Goal: Task Accomplishment & Management: Manage account settings

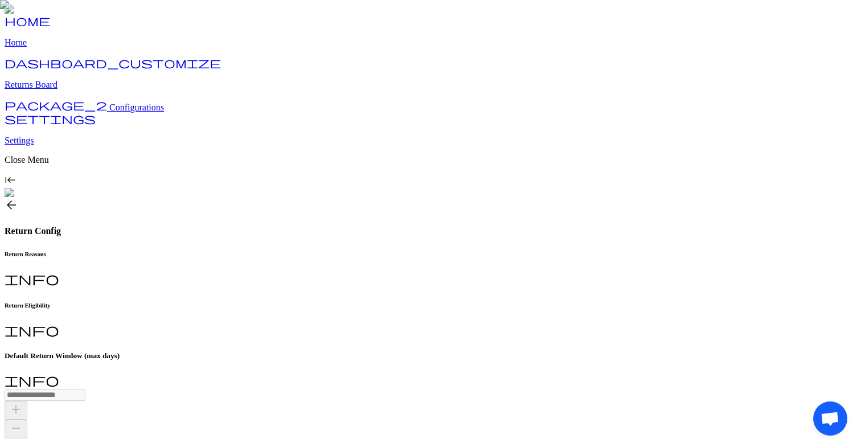
scroll to position [68, 0]
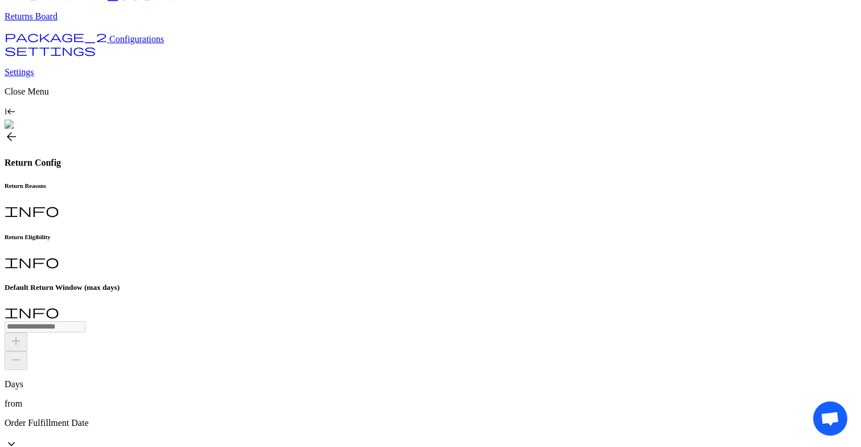
type input "*"
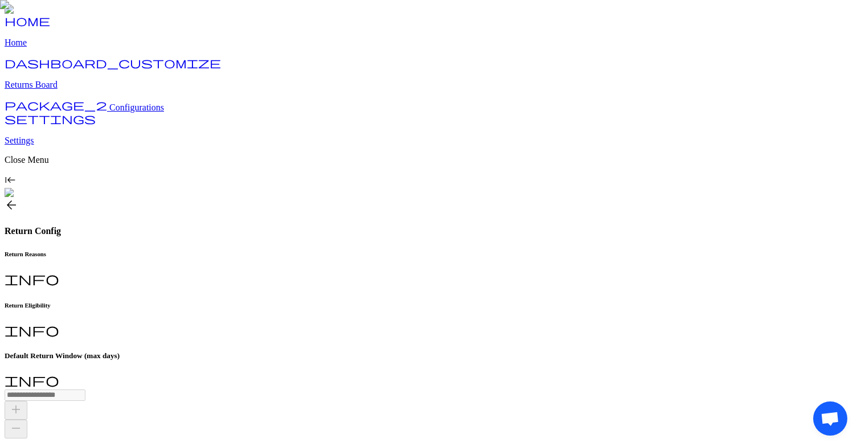
type input "*"
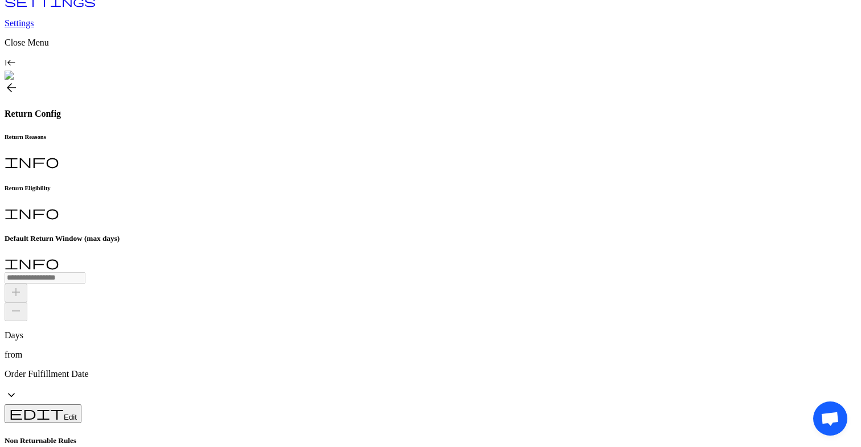
type input "*"
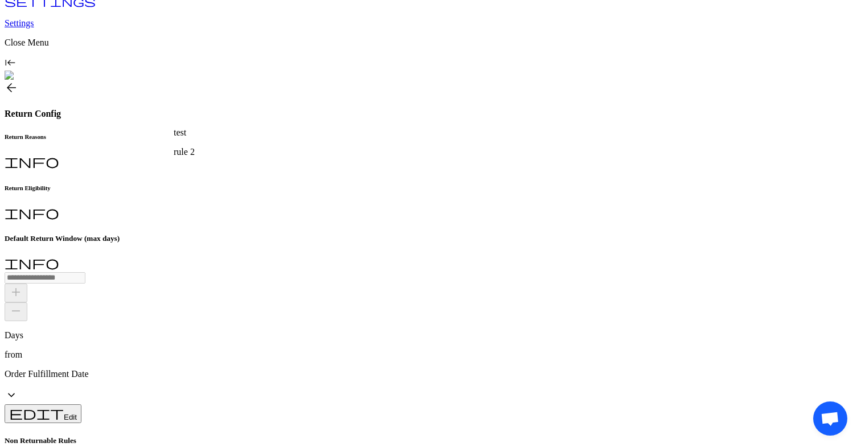
drag, startPoint x: 684, startPoint y: 54, endPoint x: 684, endPoint y: 77, distance: 23.3
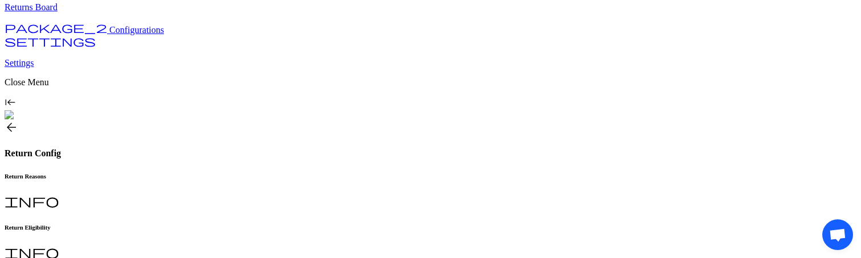
scroll to position [128, 0]
drag, startPoint x: 685, startPoint y: 84, endPoint x: 685, endPoint y: 60, distance: 24.5
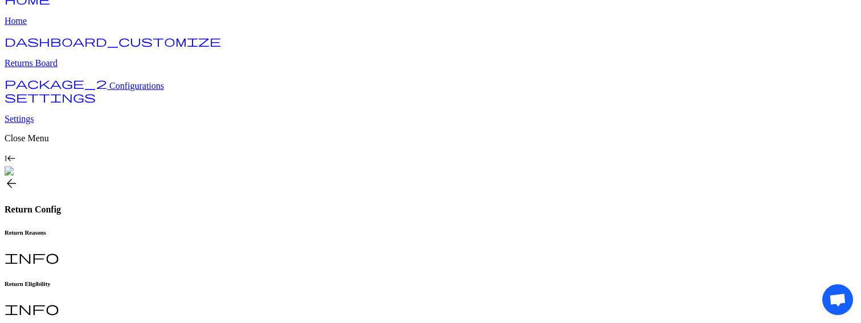
scroll to position [72, 0]
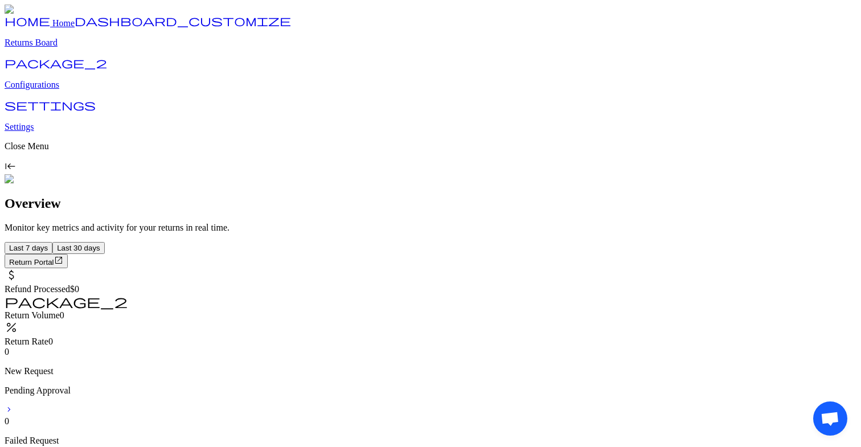
click at [78, 90] on p "Configurations" at bounding box center [431, 85] width 852 height 10
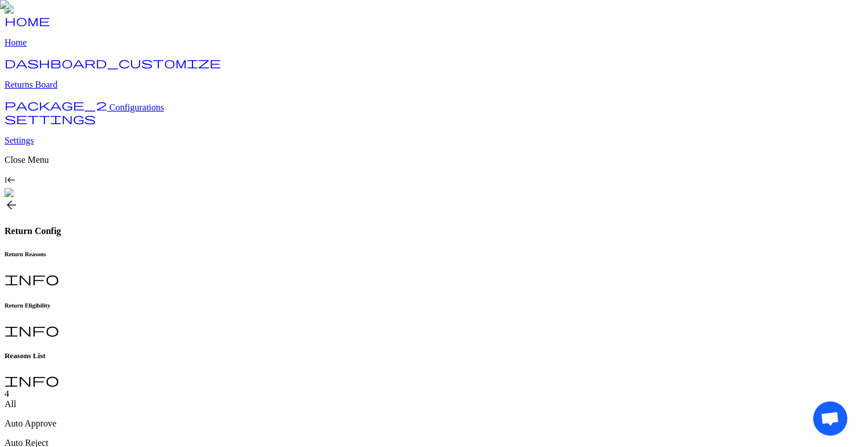
click at [308, 302] on h6 "Return Eligibility" at bounding box center [431, 305] width 852 height 7
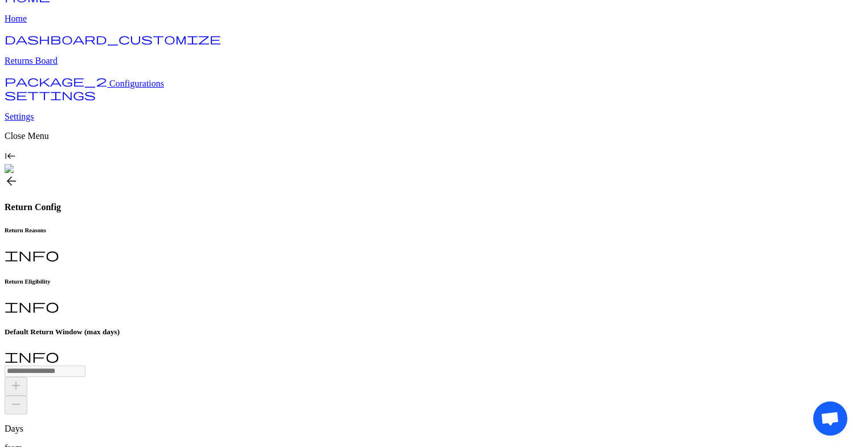
type input "****"
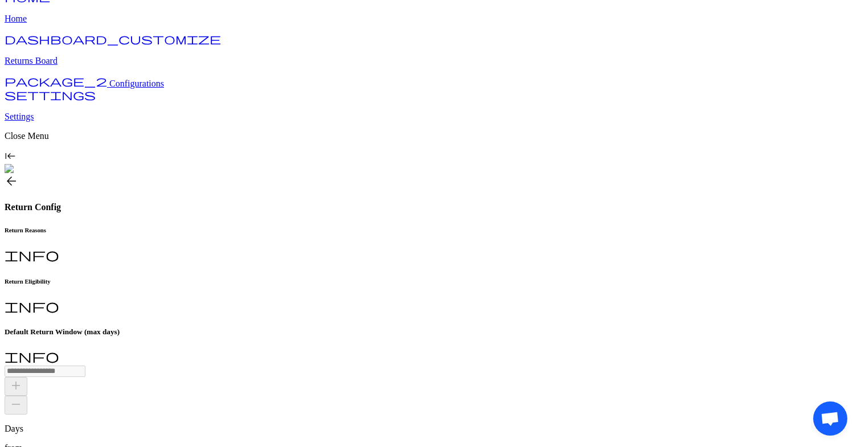
scroll to position [59, 0]
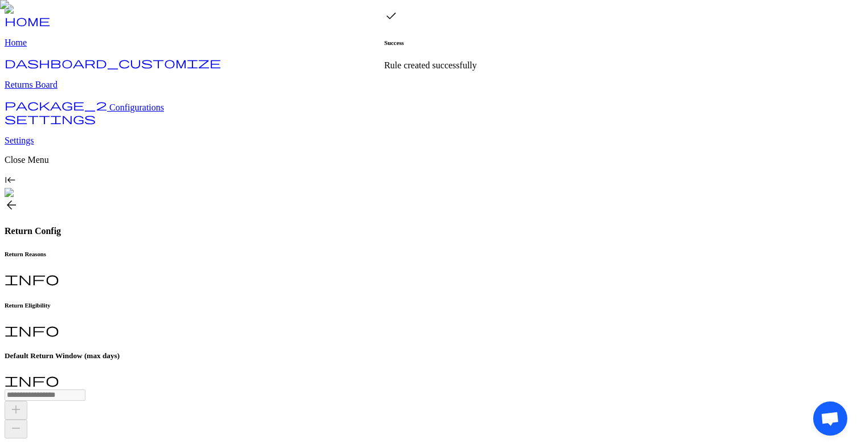
scroll to position [51, 0]
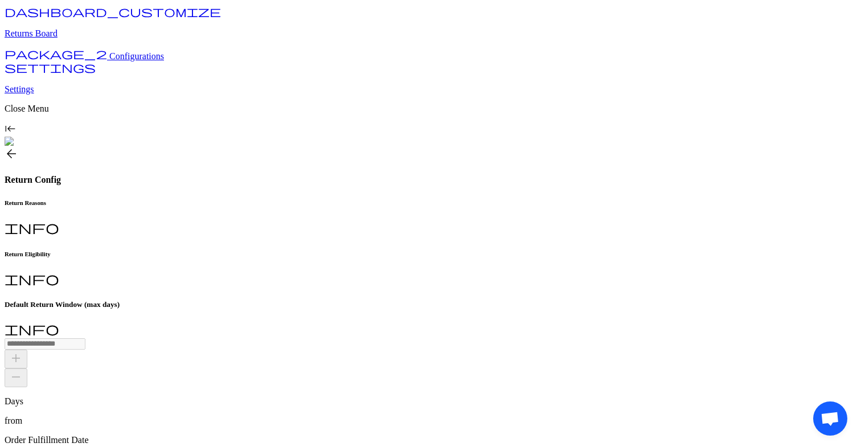
click at [393, 435] on p "Order Fulfillment Date" at bounding box center [431, 440] width 852 height 10
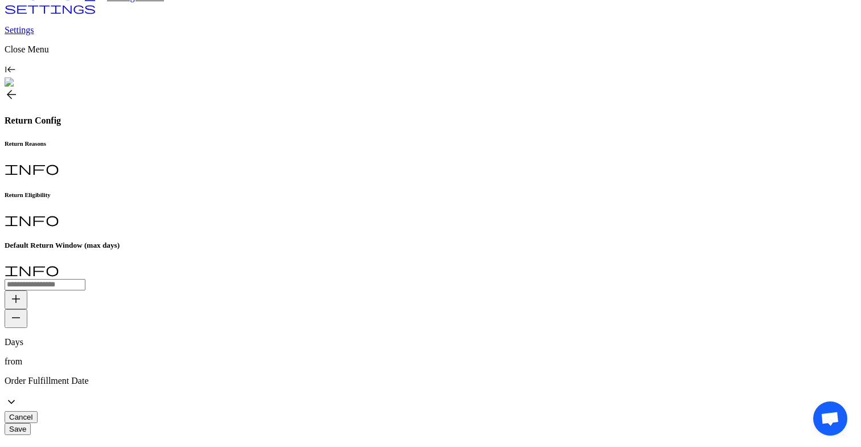
click at [227, 383] on p "Home page" at bounding box center [285, 382] width 194 height 10
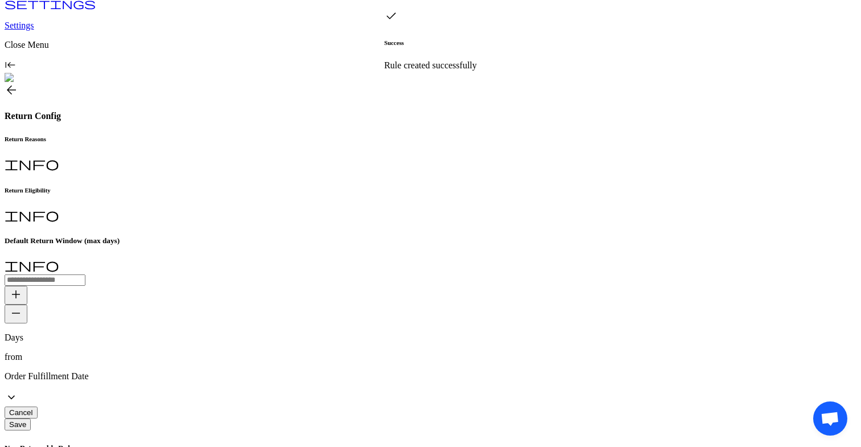
scroll to position [0, 0]
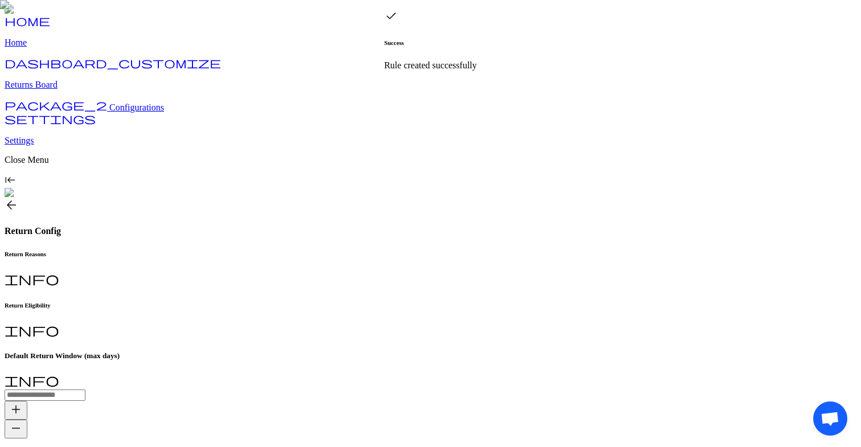
click at [23, 421] on span "remove" at bounding box center [16, 428] width 14 height 14
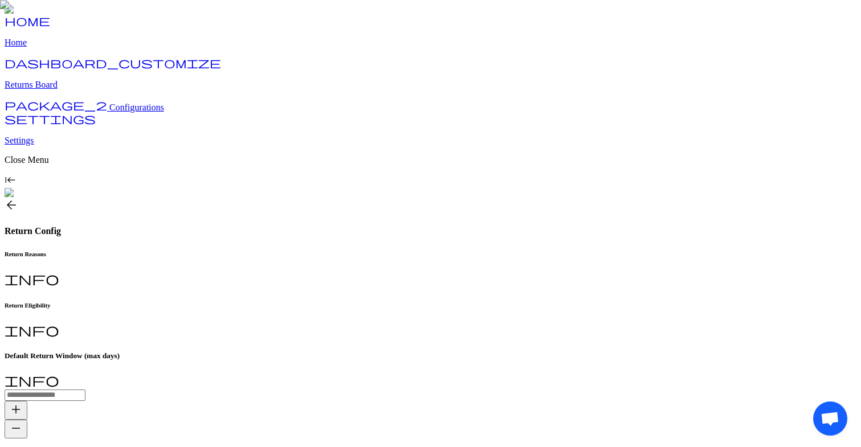
click at [23, 421] on span "remove" at bounding box center [16, 428] width 14 height 14
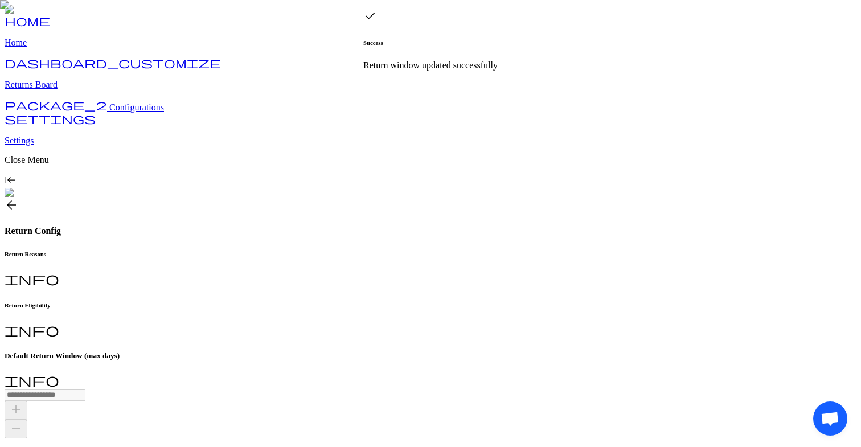
type input "**"
